Goal: Obtain resource: Obtain resource

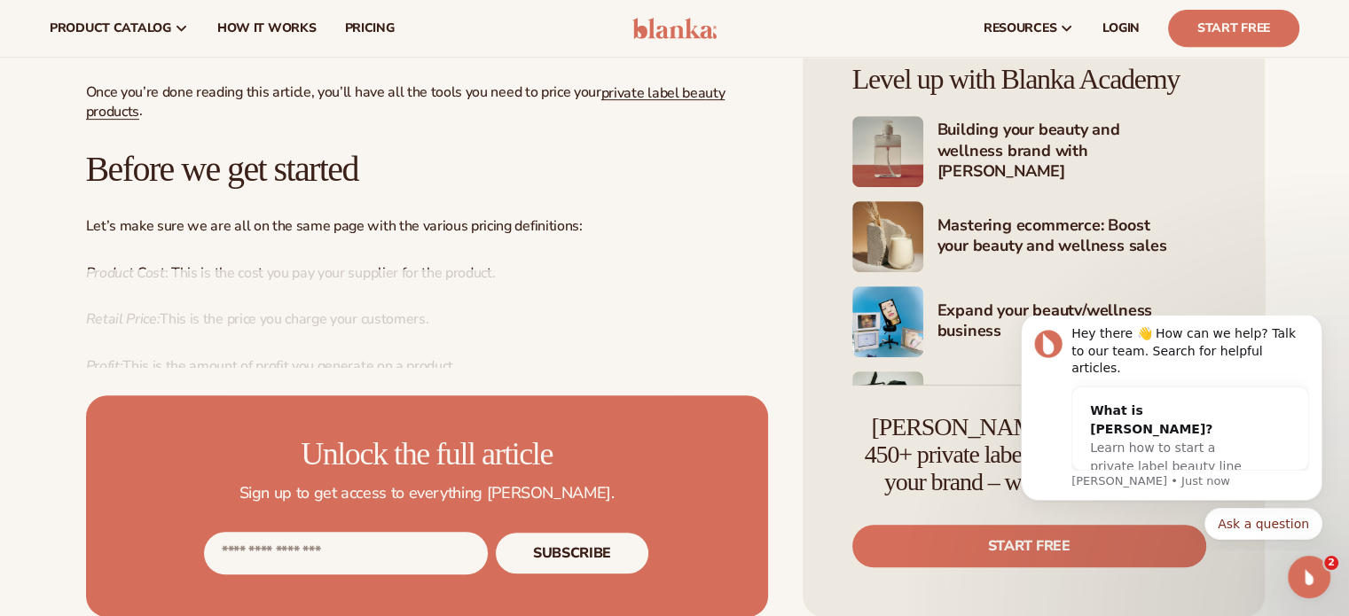
scroll to position [795, 0]
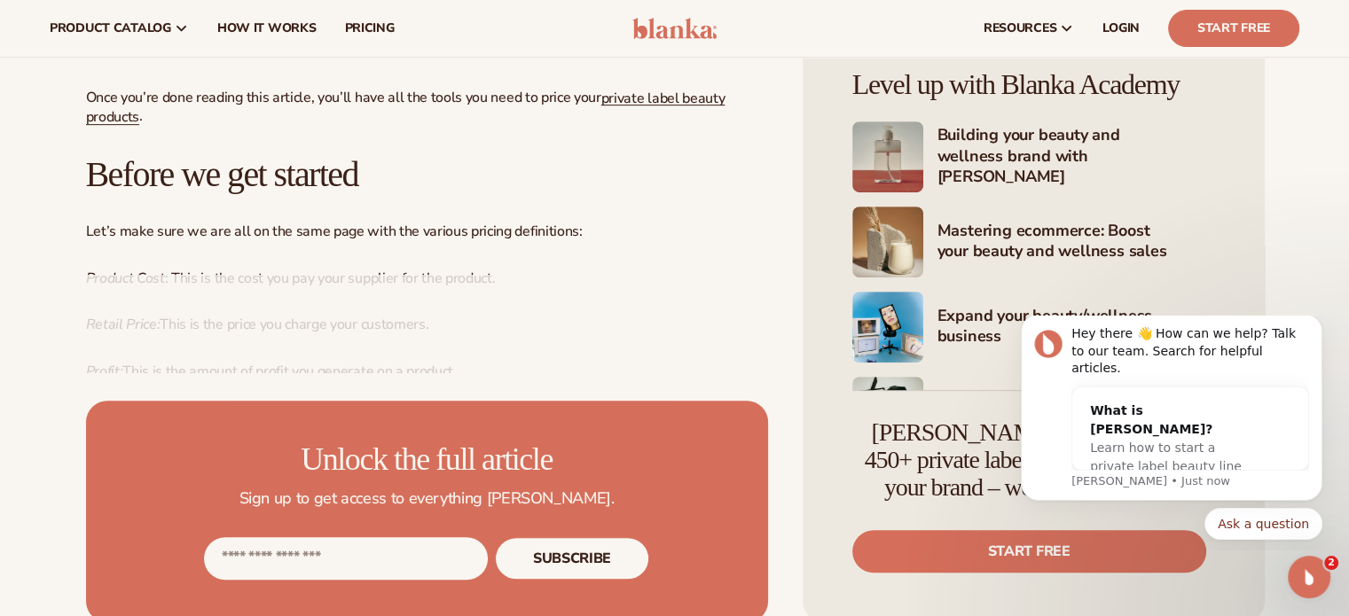
click at [259, 558] on input "Email address" at bounding box center [346, 558] width 284 height 43
type input "**********"
click at [565, 553] on button "Subscribe" at bounding box center [572, 558] width 154 height 43
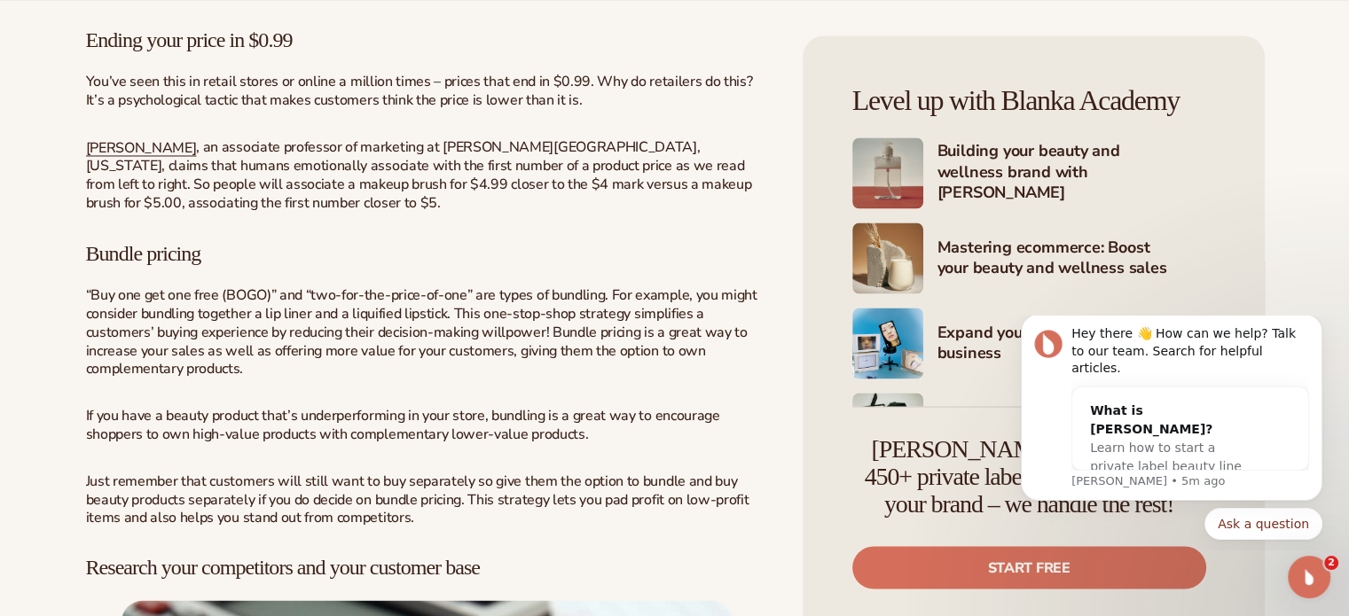
scroll to position [3157, 0]
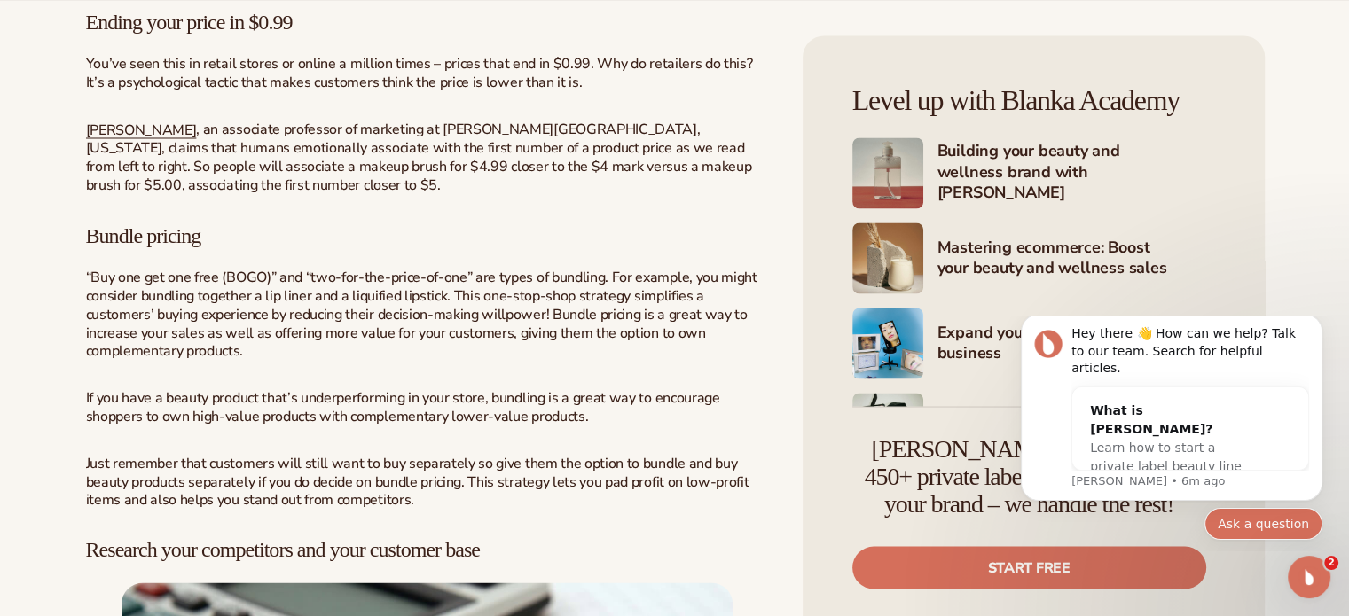
click at [1305, 530] on button "Ask a question" at bounding box center [1263, 524] width 118 height 32
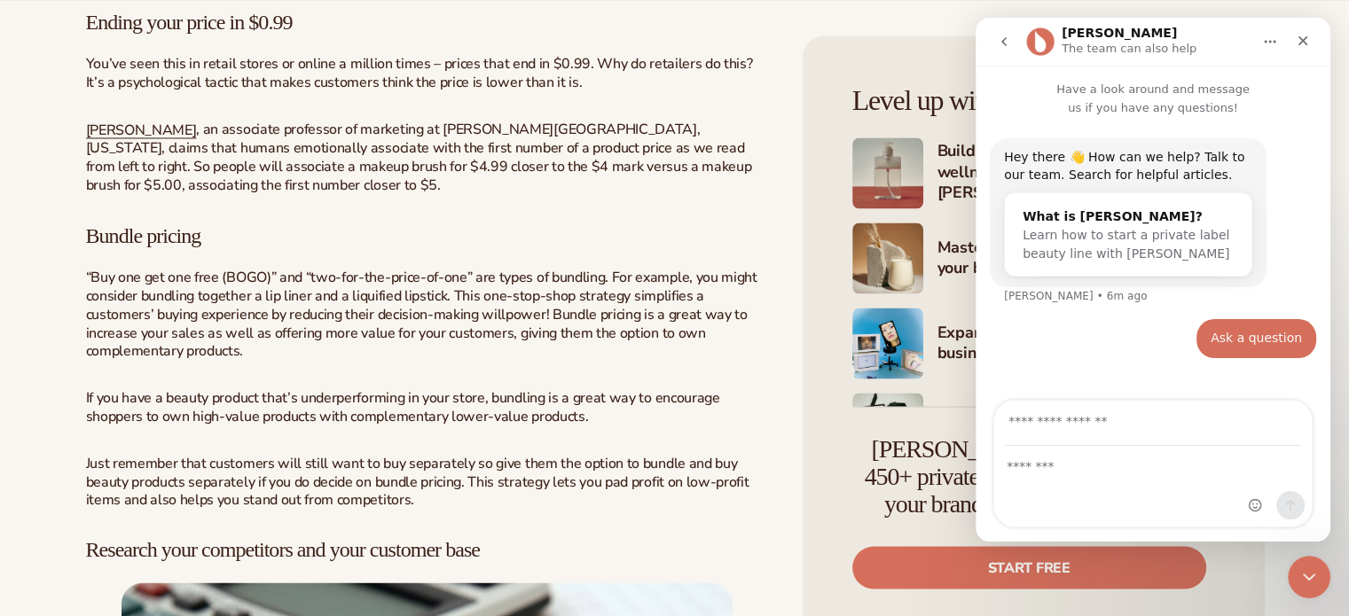
scroll to position [3192, 0]
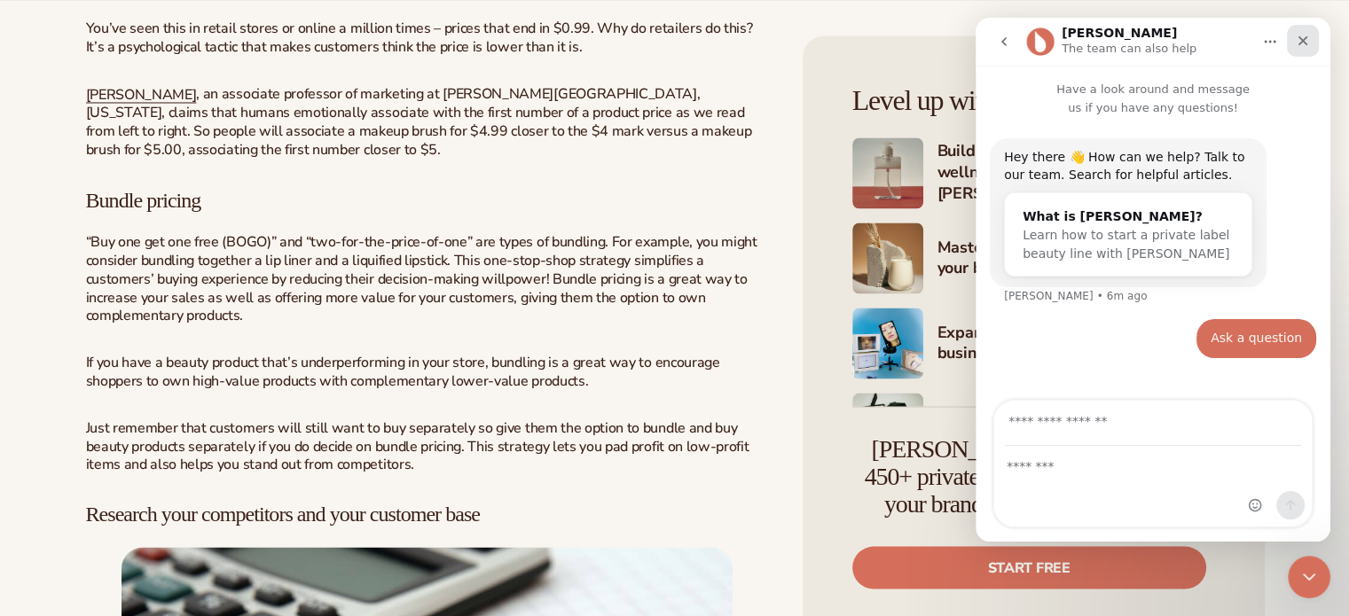
click at [1304, 45] on icon "Close" at bounding box center [1303, 41] width 14 height 14
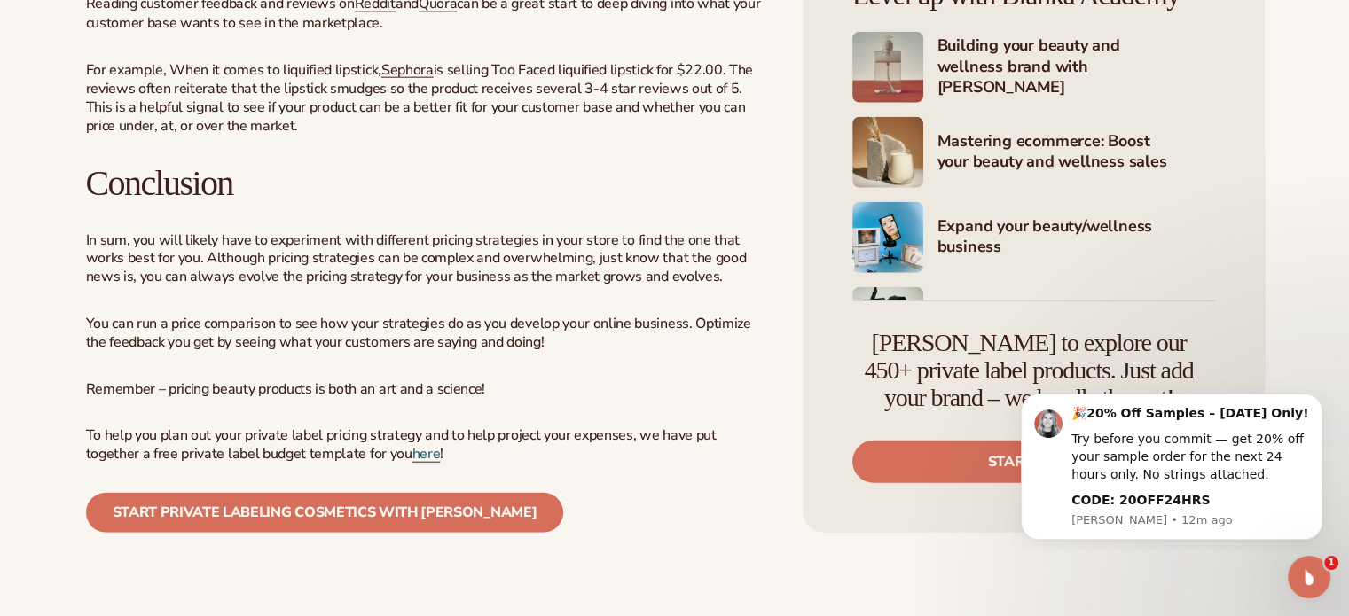
scroll to position [4363, 0]
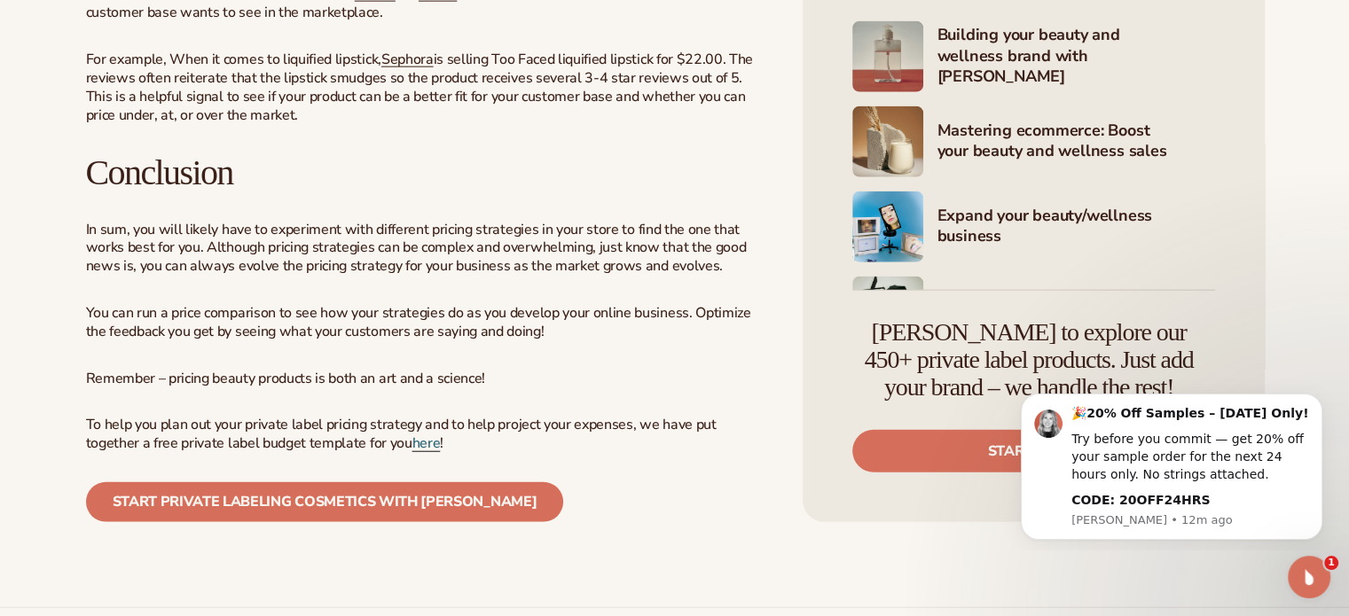
click at [421, 442] on span "here" at bounding box center [426, 444] width 28 height 20
